Goal: Task Accomplishment & Management: Manage account settings

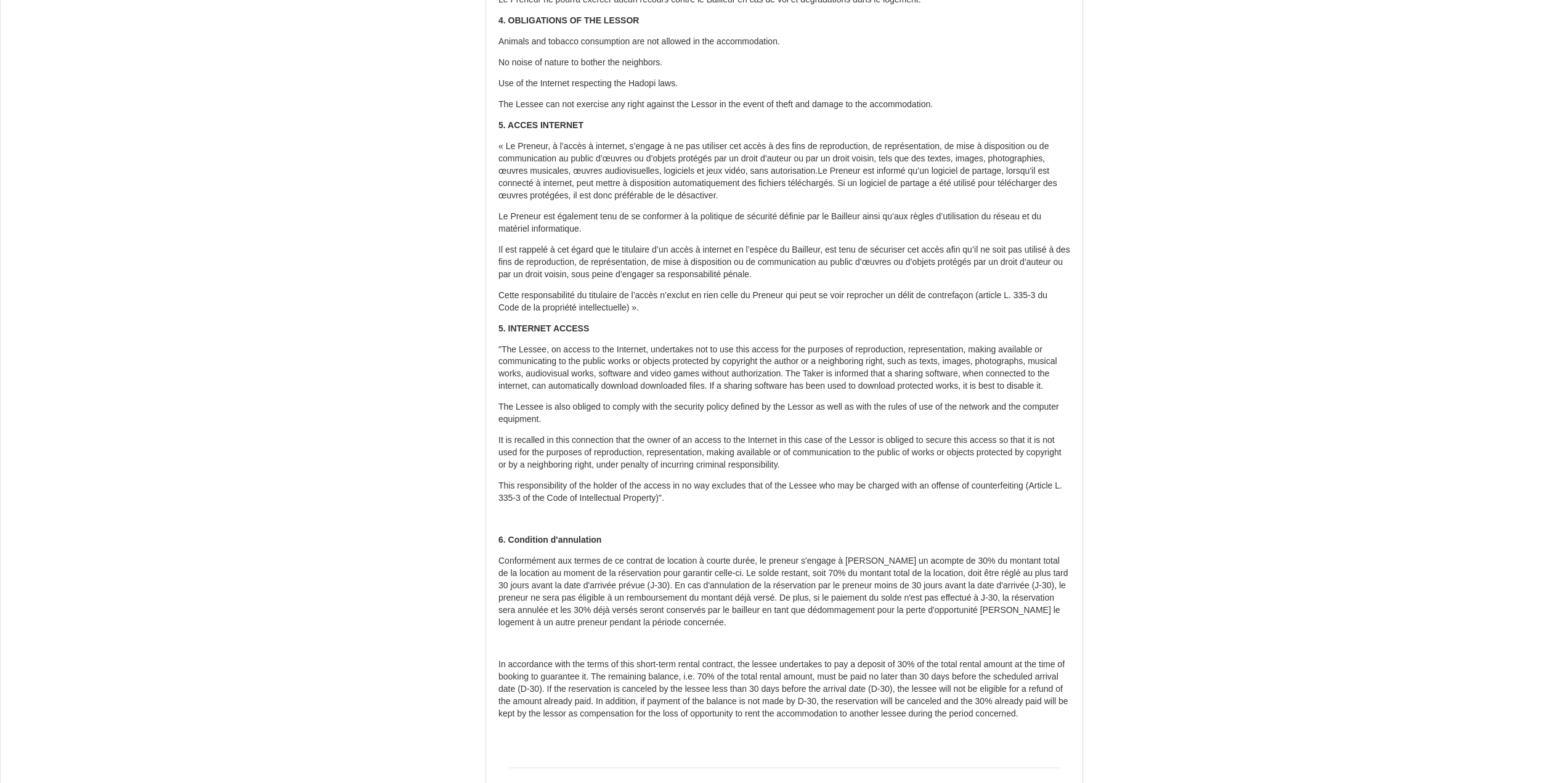
scroll to position [648, 0]
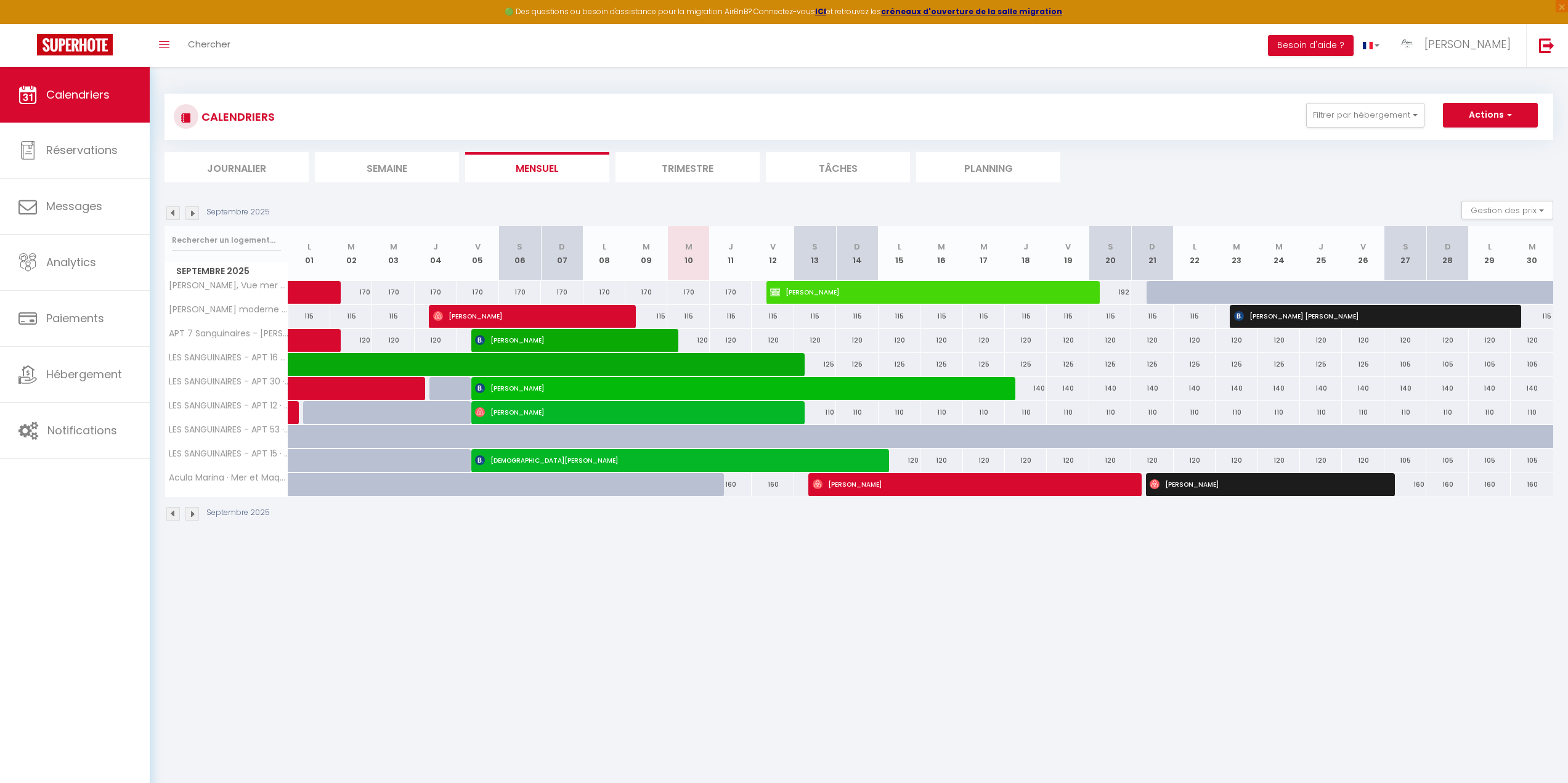
click at [167, 211] on img at bounding box center [173, 213] width 13 height 13
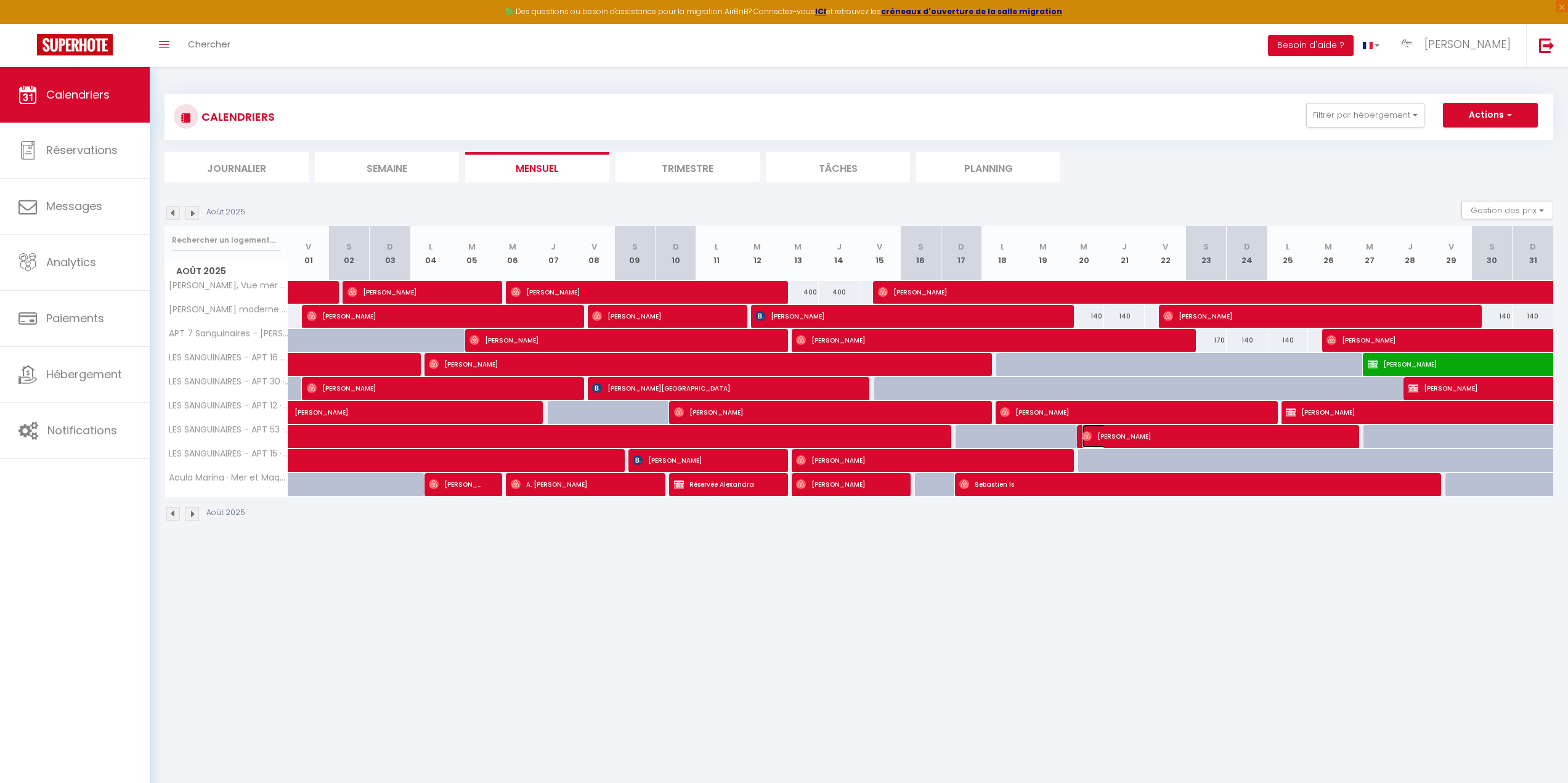
click at [1086, 436] on img at bounding box center [1087, 436] width 10 height 10
select select "42168"
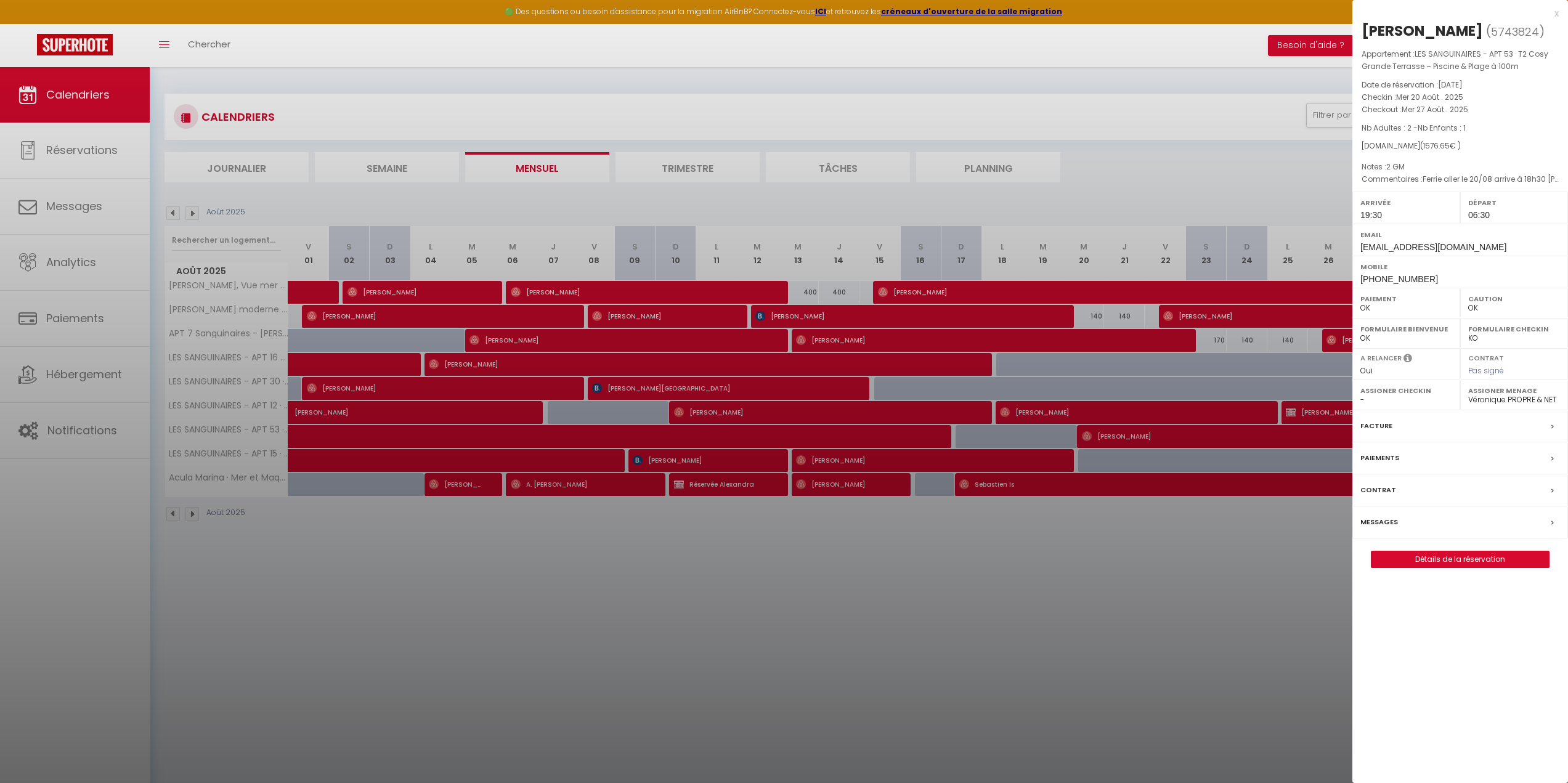
drag, startPoint x: 1365, startPoint y: 30, endPoint x: 1477, endPoint y: 27, distance: 112.0
click at [1477, 27] on div "Aurélie Sanchez" at bounding box center [1422, 31] width 121 height 20
copy div "Aurélie Sanchez"
